Goal: Information Seeking & Learning: Learn about a topic

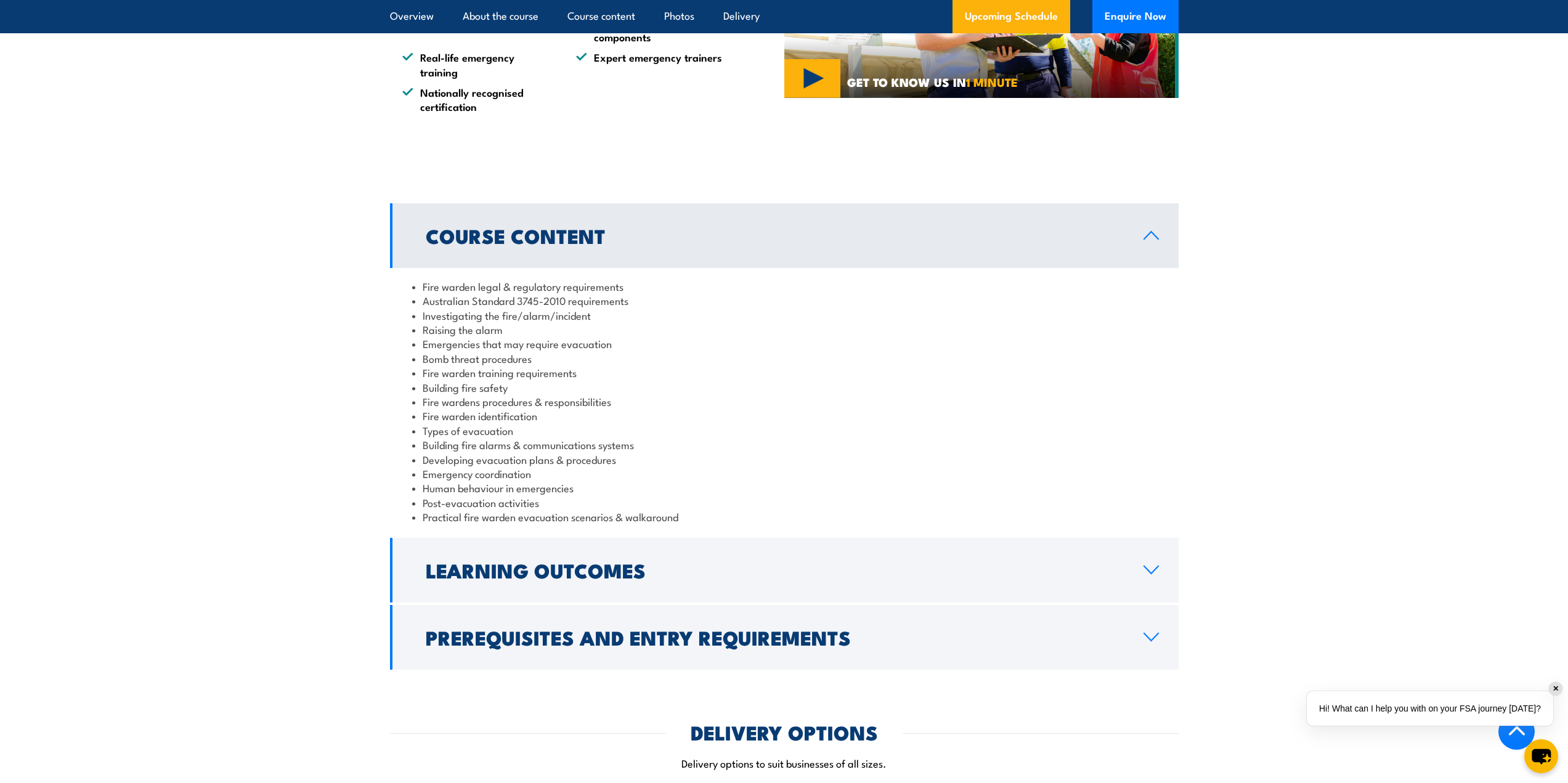
scroll to position [1108, 0]
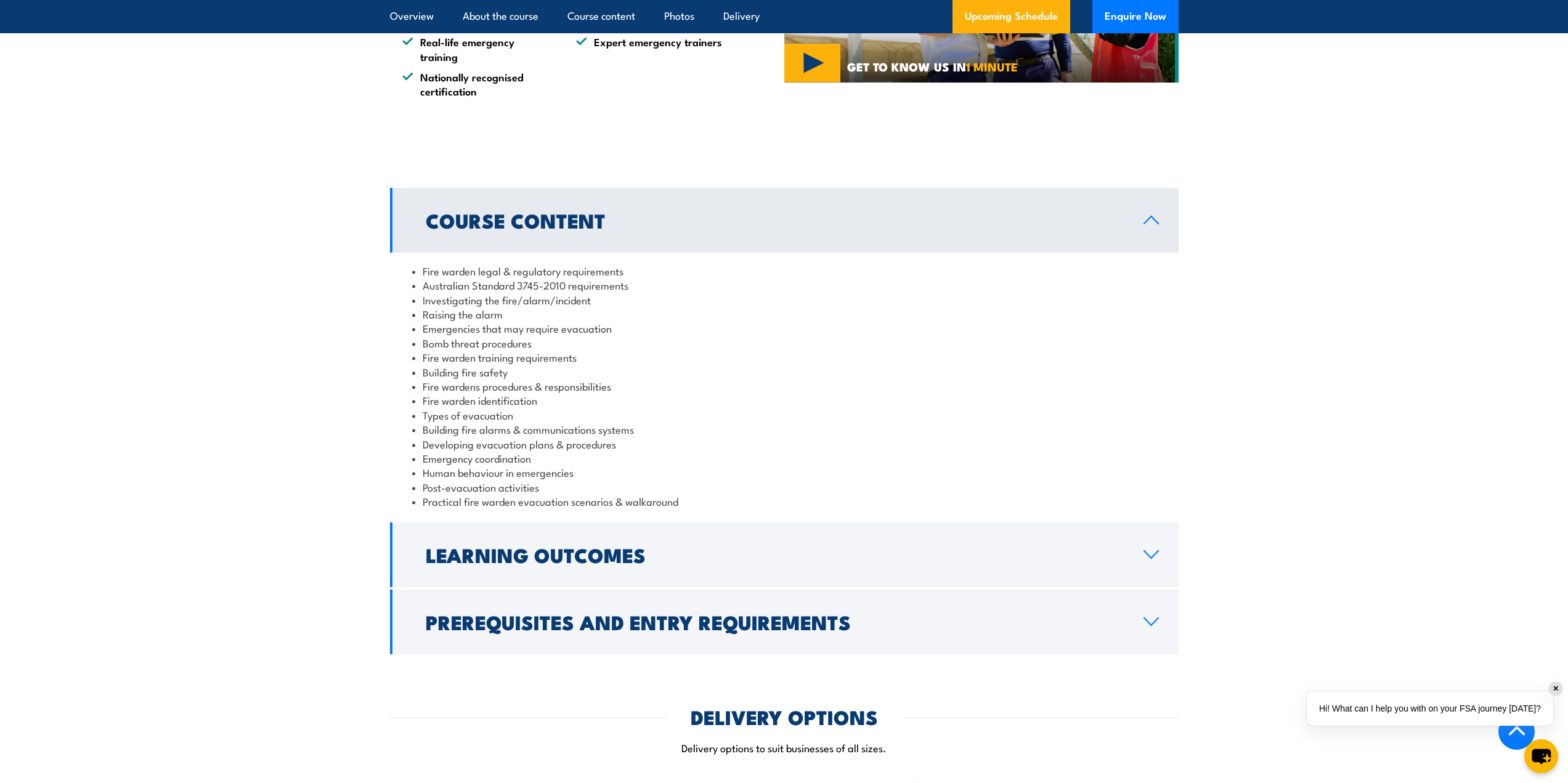
click at [1553, 690] on div "✕" at bounding box center [1555, 688] width 13 height 13
click at [723, 562] on h2 "Learning Outcomes" at bounding box center [774, 555] width 698 height 18
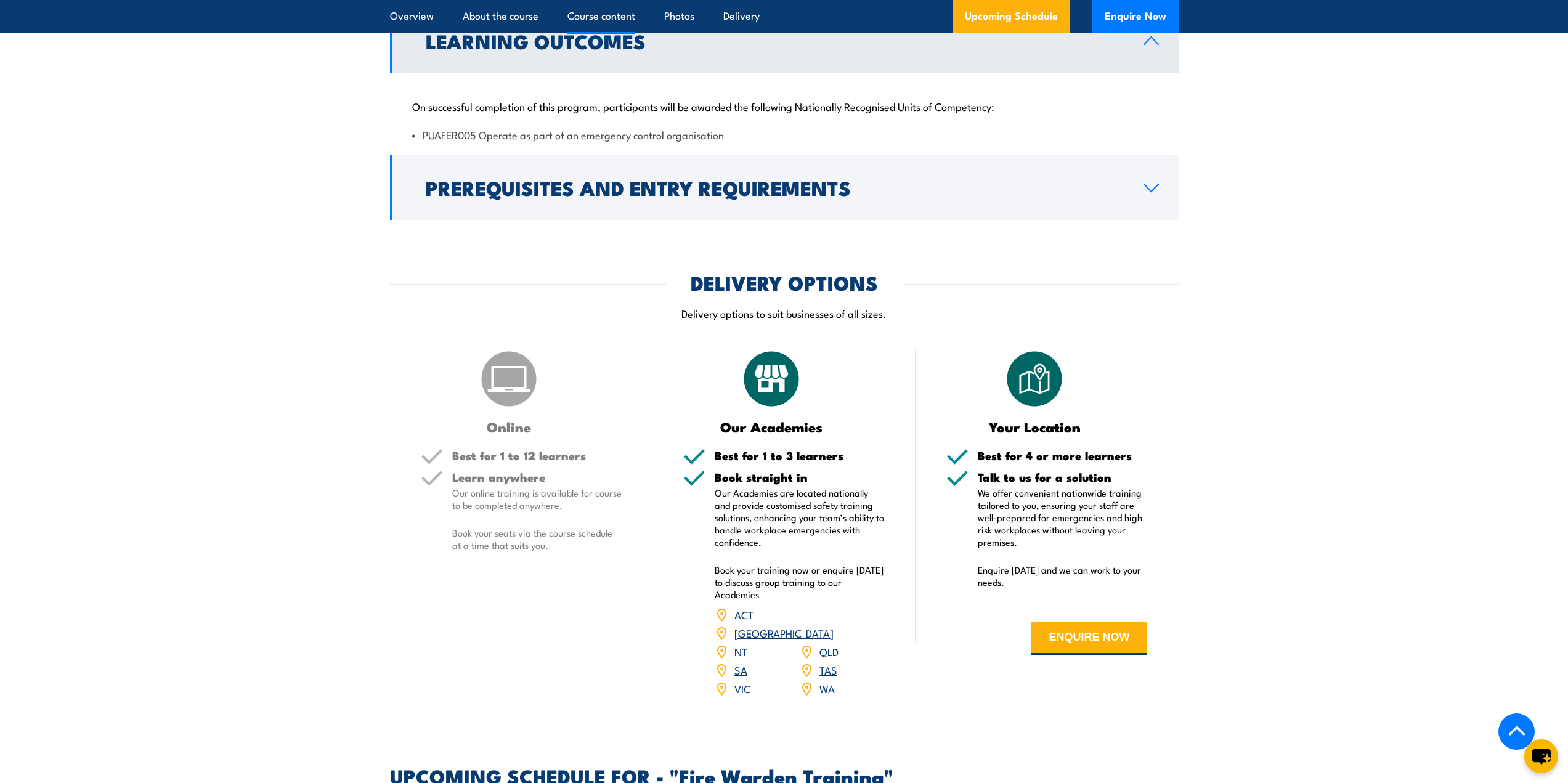
scroll to position [1232, 0]
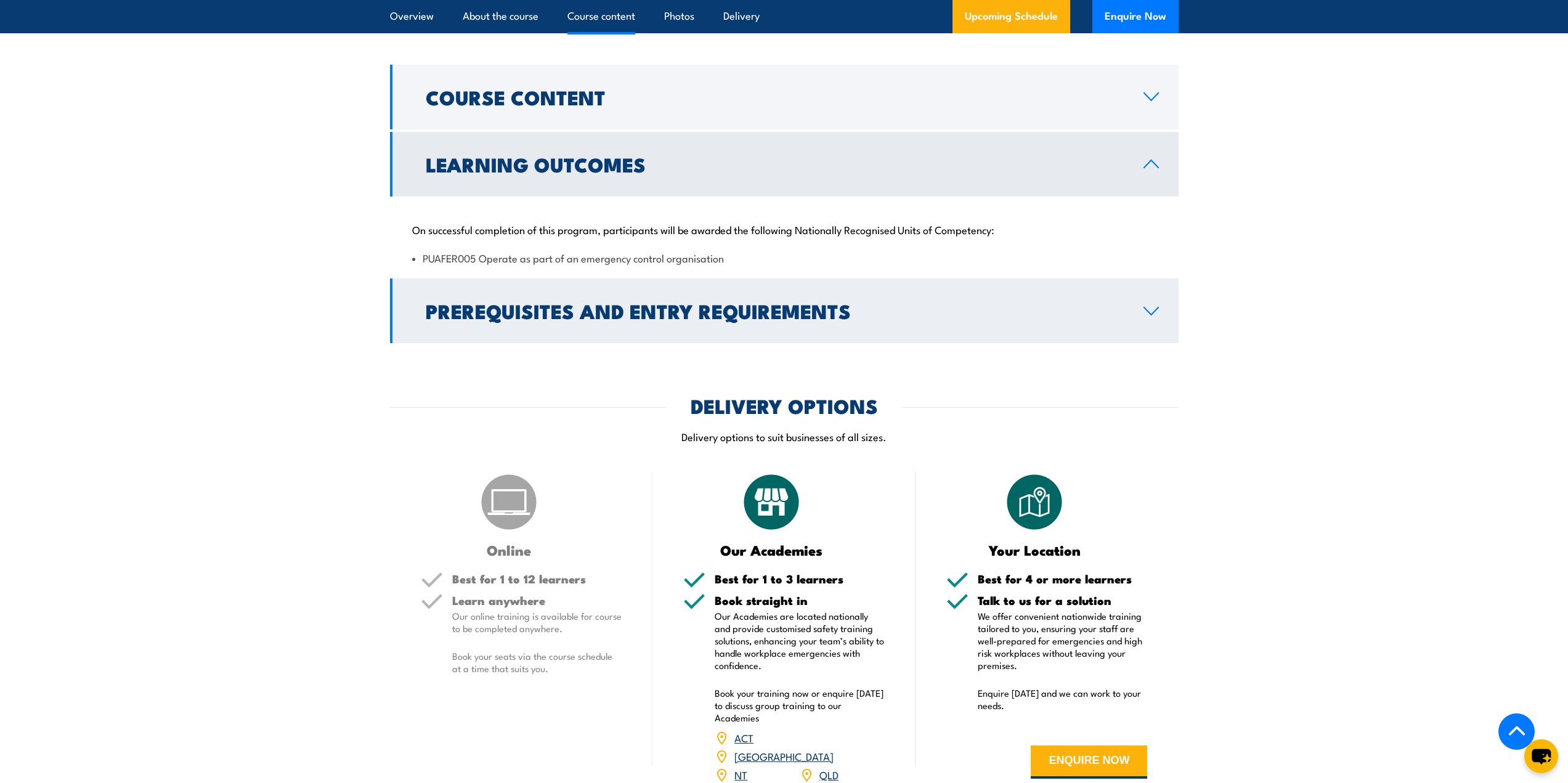
click at [701, 314] on h2 "Prerequisites and Entry Requirements" at bounding box center [774, 310] width 698 height 18
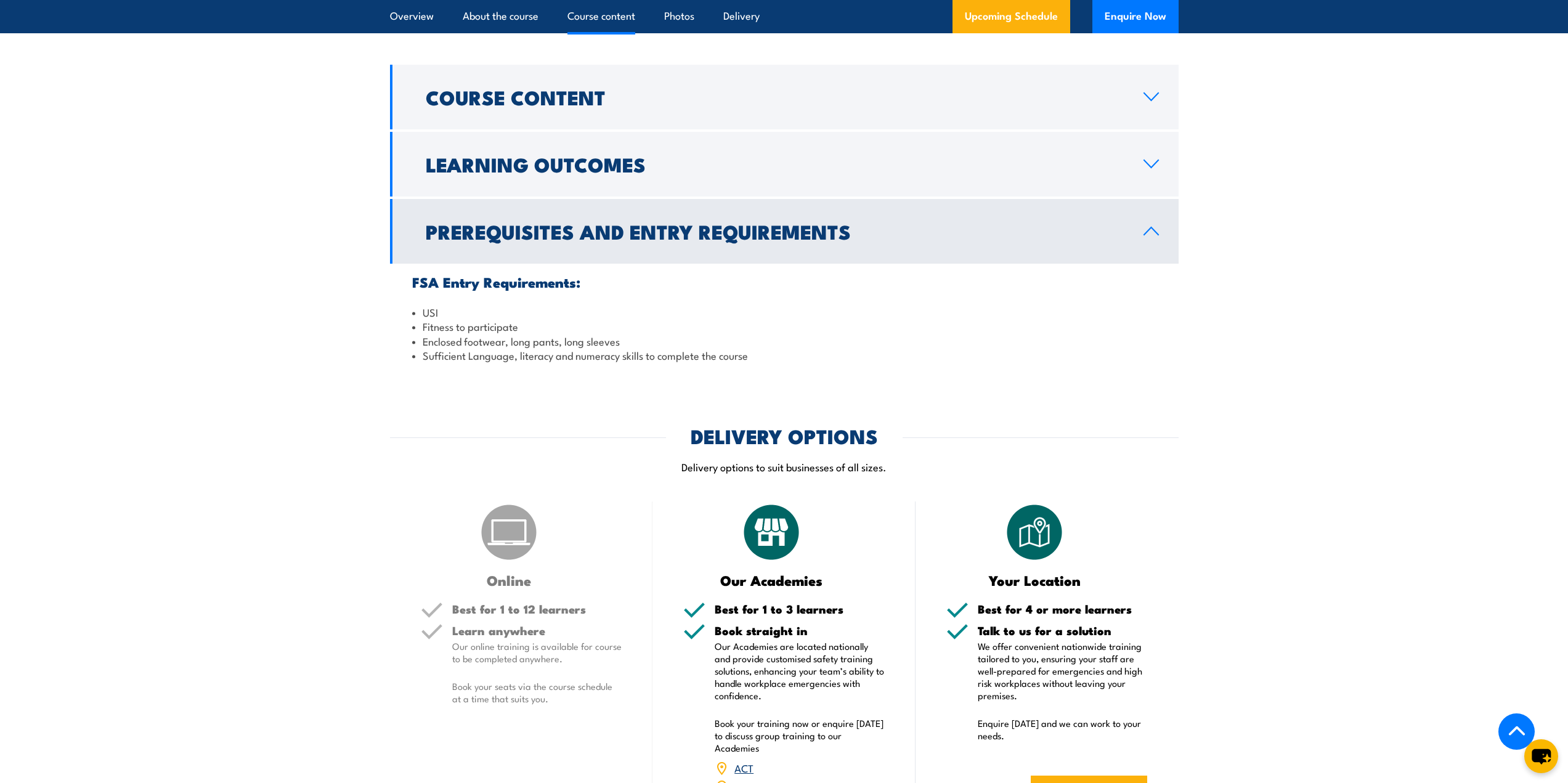
click at [927, 215] on link "Prerequisites and Entry Requirements" at bounding box center [784, 231] width 788 height 65
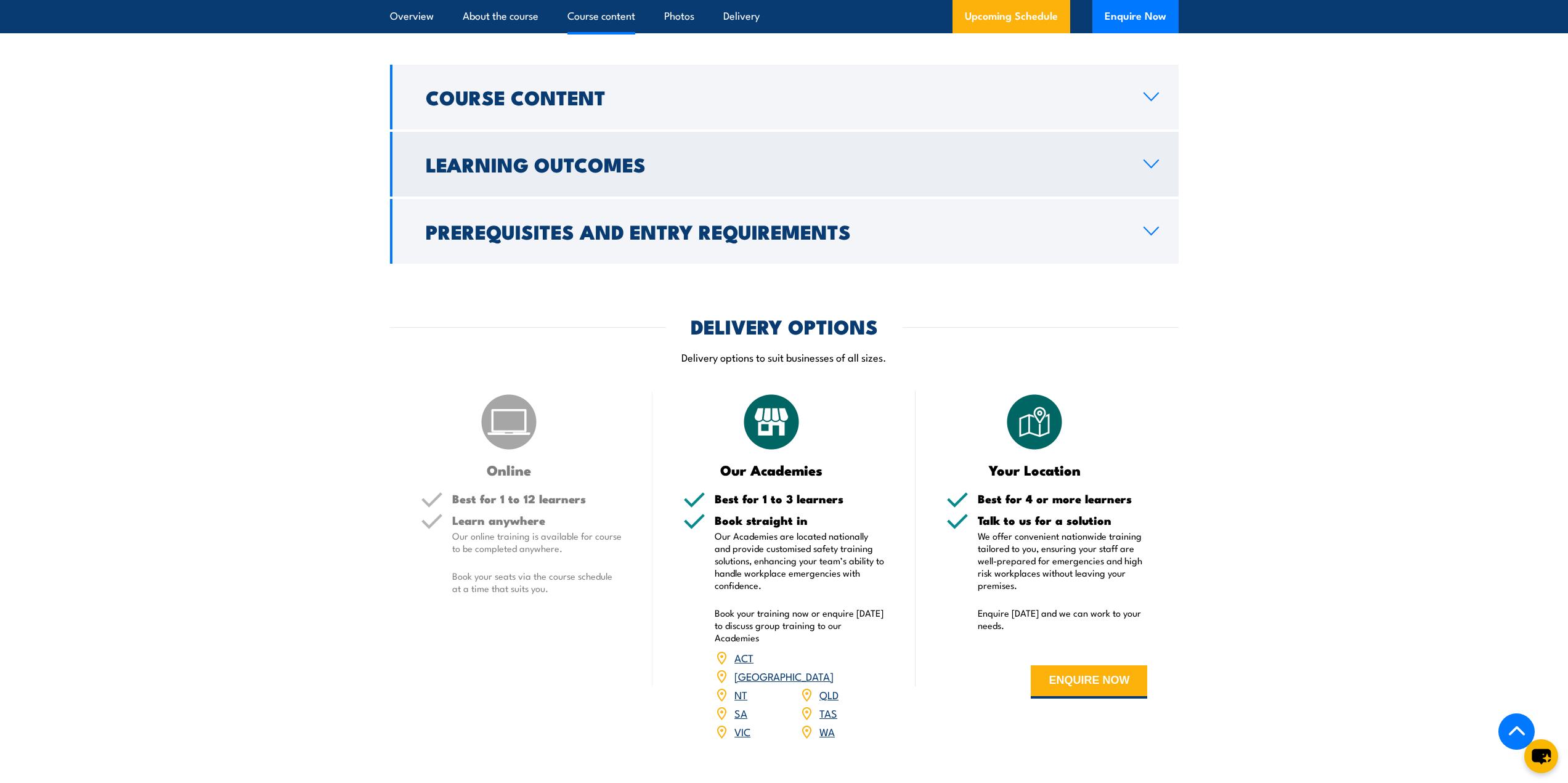
click at [945, 176] on link "Learning Outcomes" at bounding box center [784, 164] width 788 height 65
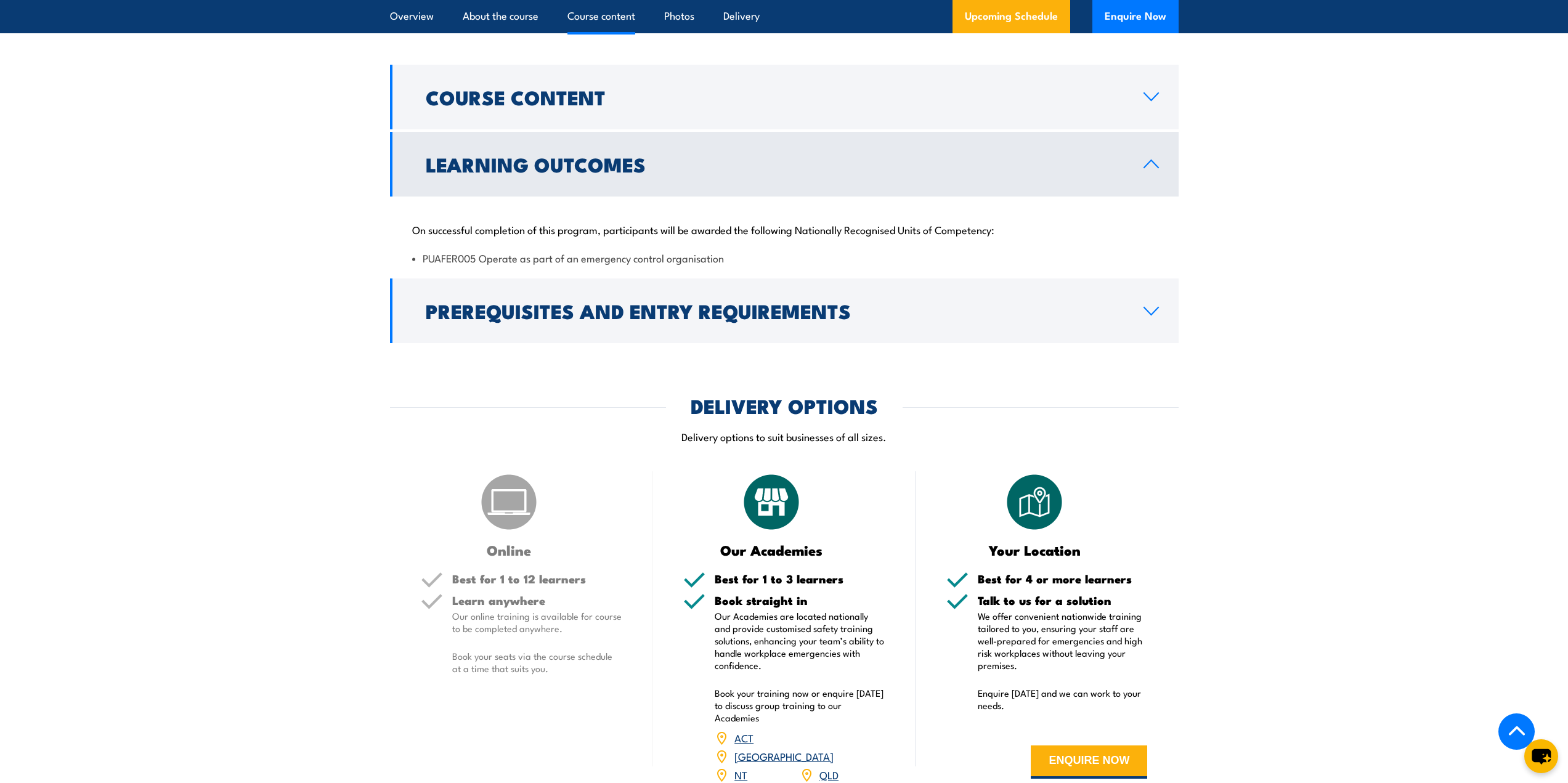
click at [459, 259] on li "PUAFER005 Operate as part of an emergency control organisation" at bounding box center [784, 257] width 744 height 14
drag, startPoint x: 459, startPoint y: 259, endPoint x: 463, endPoint y: 254, distance: 6.4
click at [459, 258] on li "PUAFER005 Operate as part of an emergency control organisation" at bounding box center [784, 257] width 744 height 14
copy div "PUAFER005 Operate as part of an emergency control organisation"
